Goal: Check status: Check status

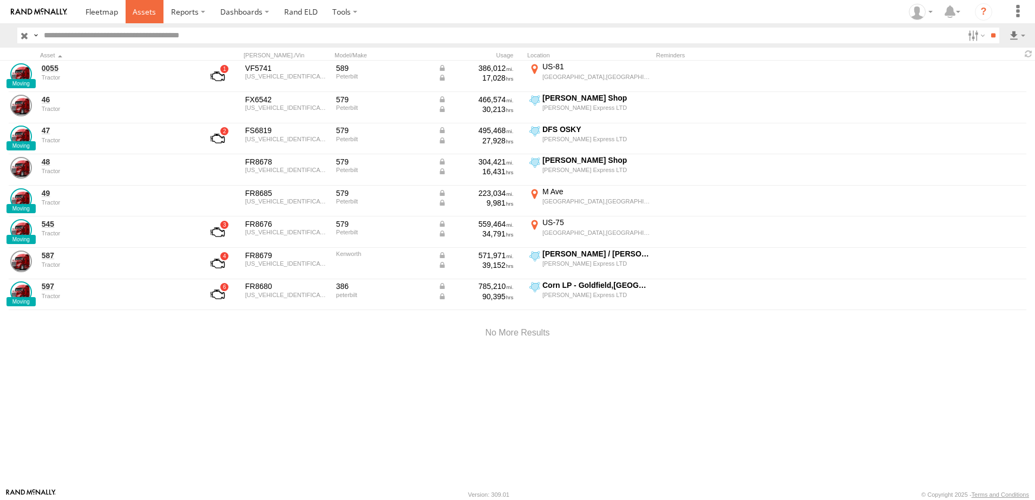
click at [148, 13] on span at bounding box center [144, 11] width 23 height 10
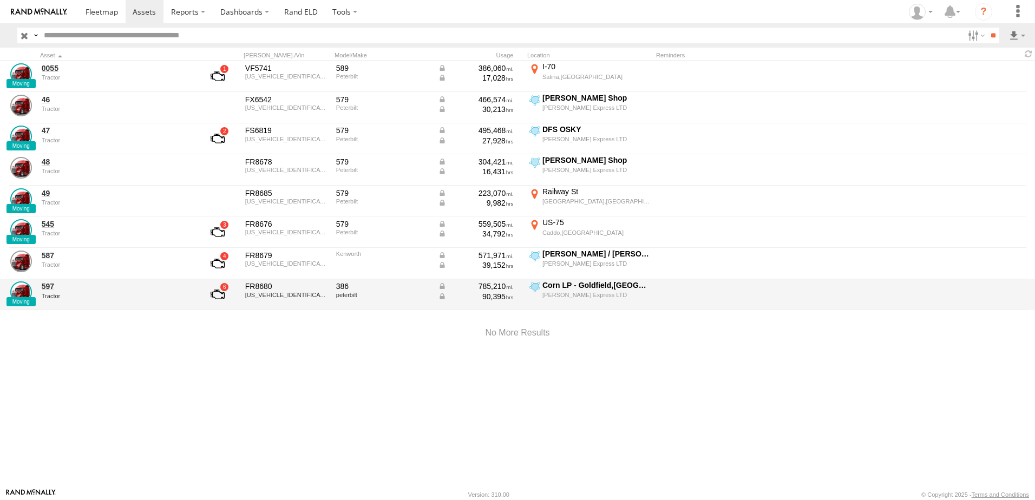
click at [556, 286] on div "Corn LP - Goldfield,[GEOGRAPHIC_DATA]" at bounding box center [596, 285] width 108 height 10
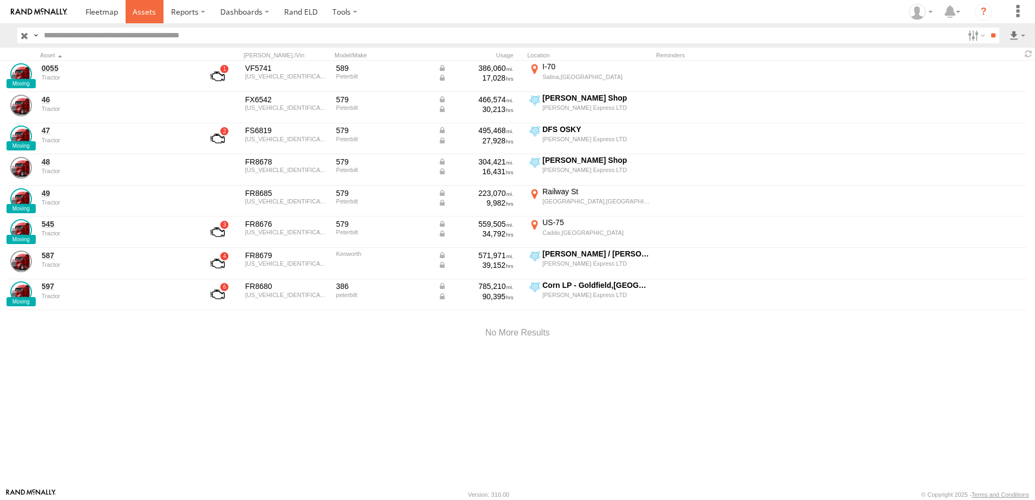
click at [151, 10] on span at bounding box center [144, 11] width 23 height 10
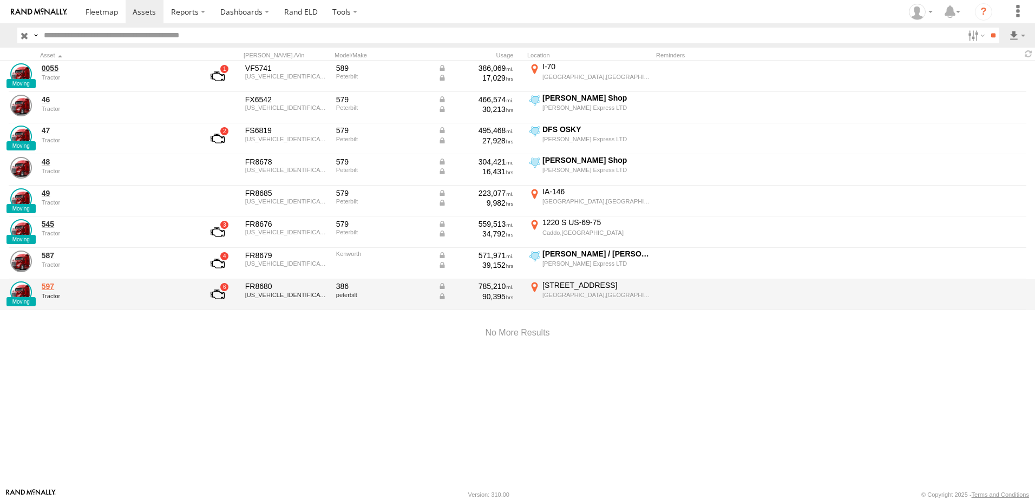
click at [51, 285] on link "597" at bounding box center [116, 286] width 148 height 10
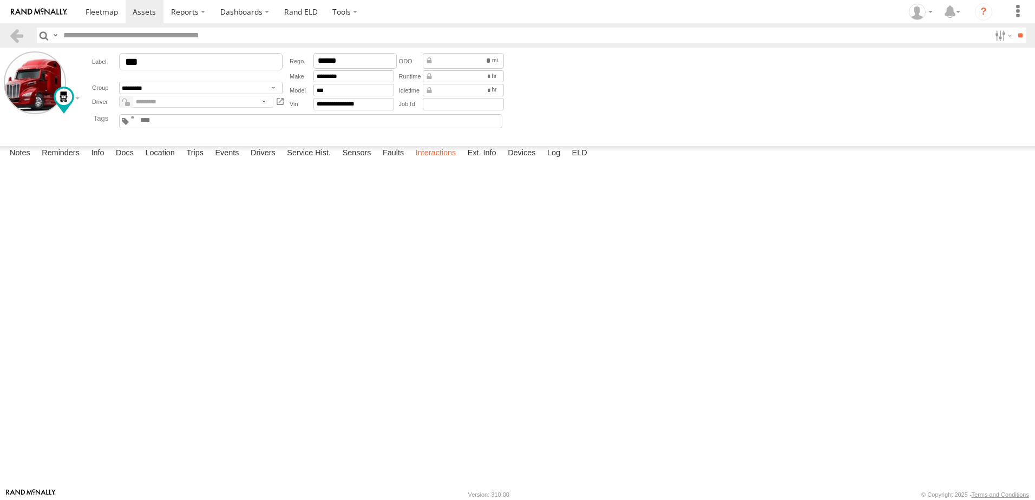
click at [427, 161] on label "Interactions" at bounding box center [435, 153] width 51 height 15
click at [108, 8] on span at bounding box center [101, 11] width 32 height 10
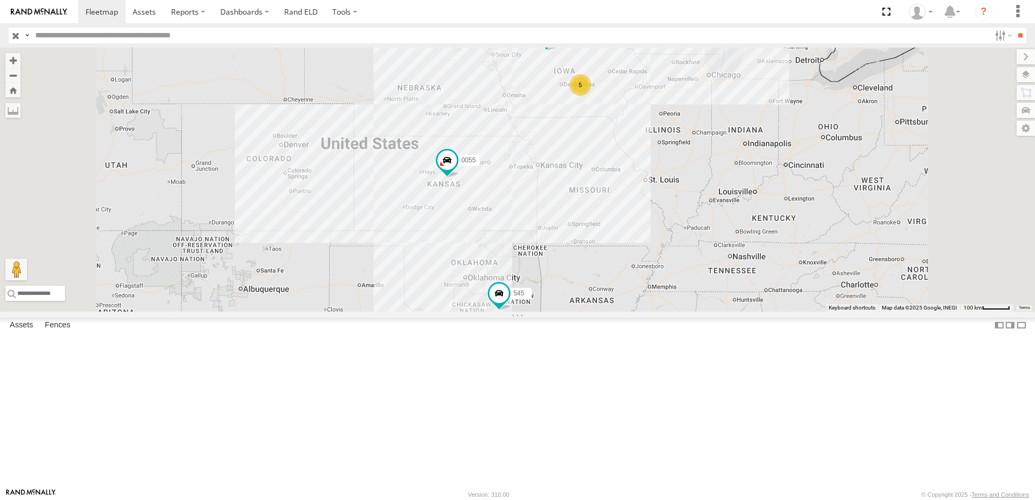
click at [0, 0] on div "47 Tractor" at bounding box center [0, 0] width 0 height 0
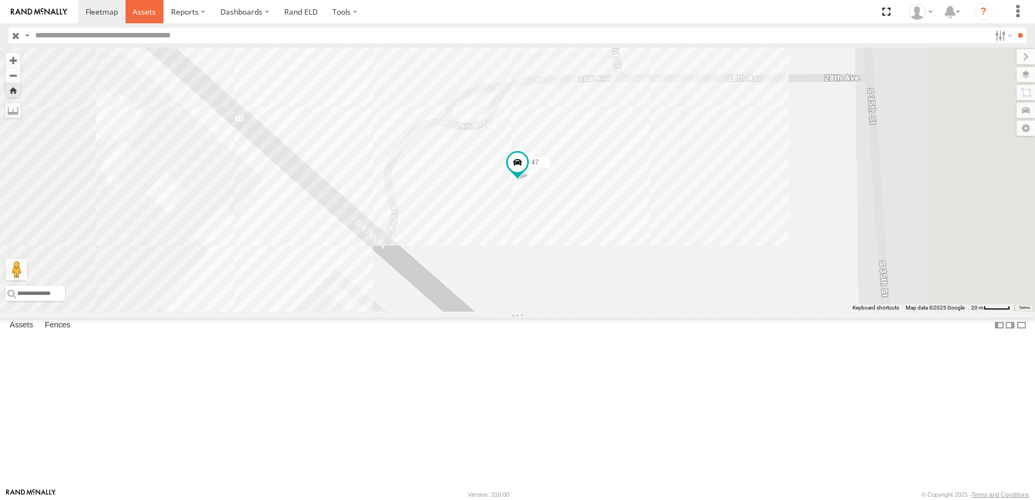
click at [142, 12] on span at bounding box center [144, 11] width 23 height 10
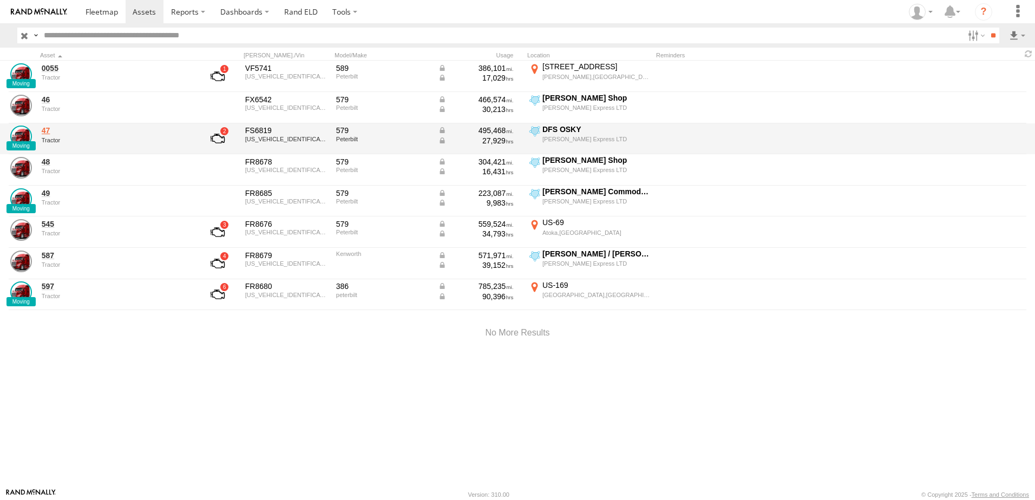
click at [48, 131] on link "47" at bounding box center [116, 131] width 148 height 10
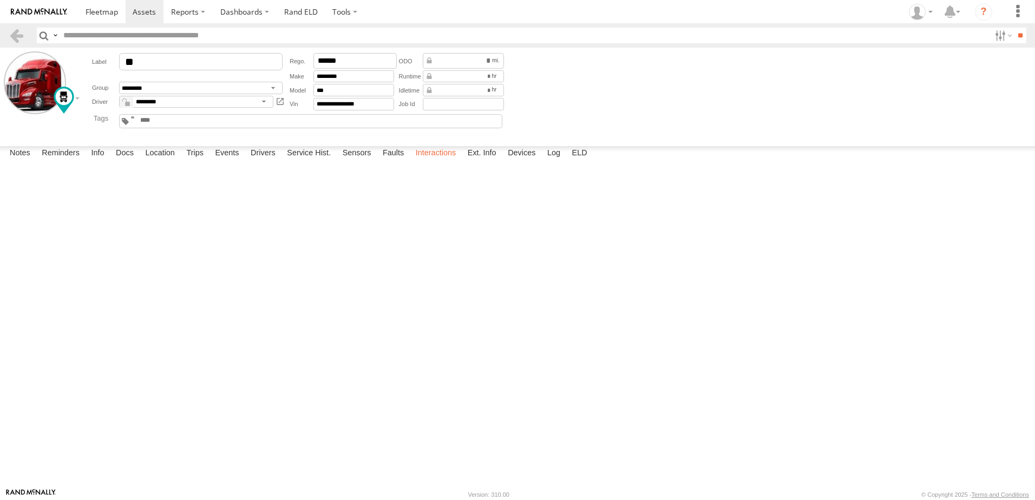
click at [427, 161] on label "Interactions" at bounding box center [435, 153] width 51 height 15
